Goal: Find specific page/section: Find specific page/section

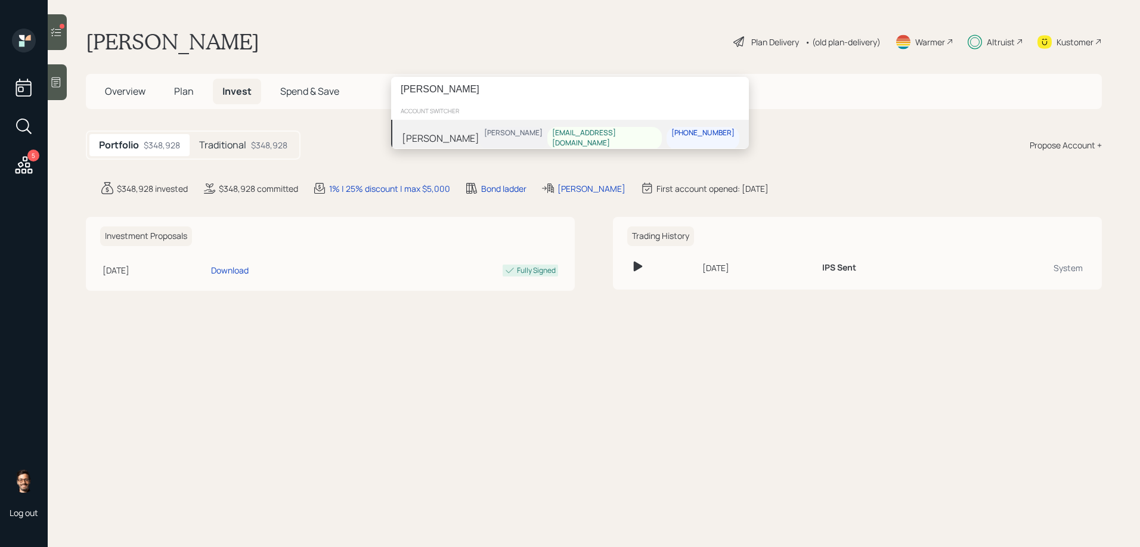
type input "[PERSON_NAME]"
click at [513, 134] on div "[PERSON_NAME] [PERSON_NAME] [PERSON_NAME][EMAIL_ADDRESS][DOMAIN_NAME] [PHONE_NU…" at bounding box center [570, 138] width 358 height 37
